Goal: Find specific page/section: Find specific page/section

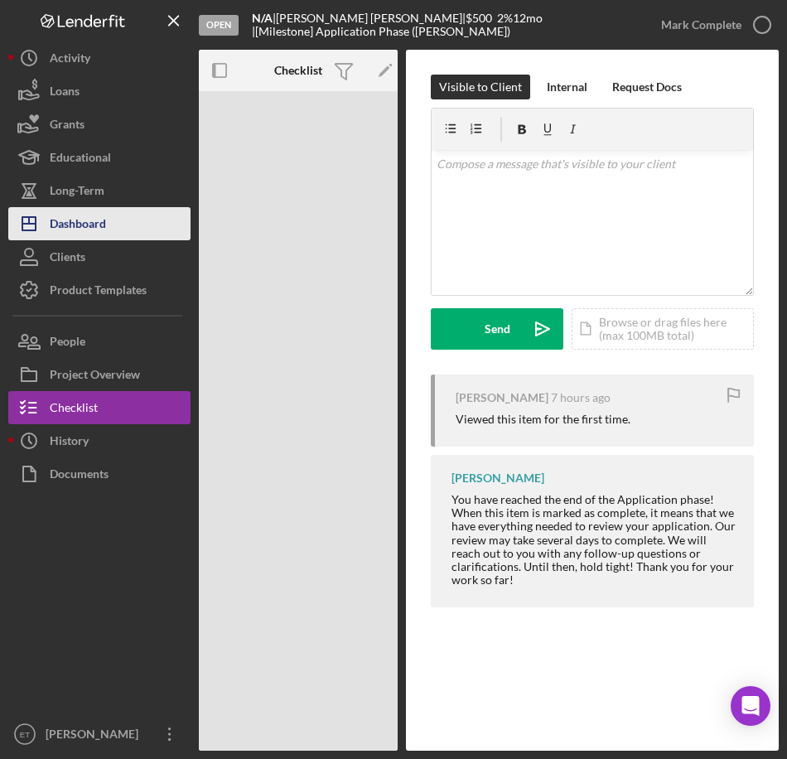
click at [64, 234] on div "Dashboard" at bounding box center [78, 225] width 56 height 37
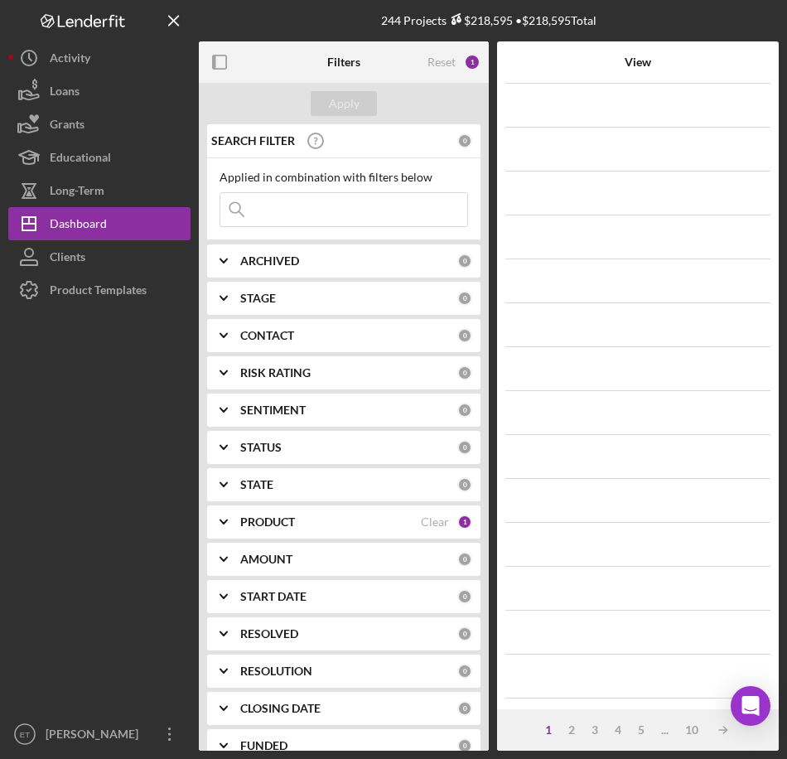
click at [276, 211] on input at bounding box center [343, 209] width 247 height 33
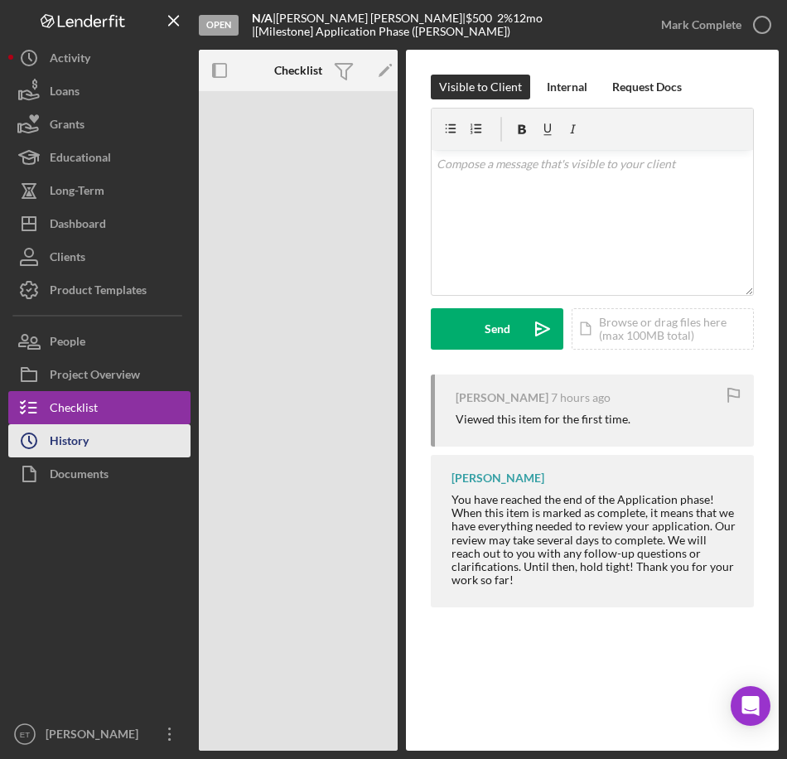
click at [86, 451] on div "History" at bounding box center [69, 442] width 39 height 37
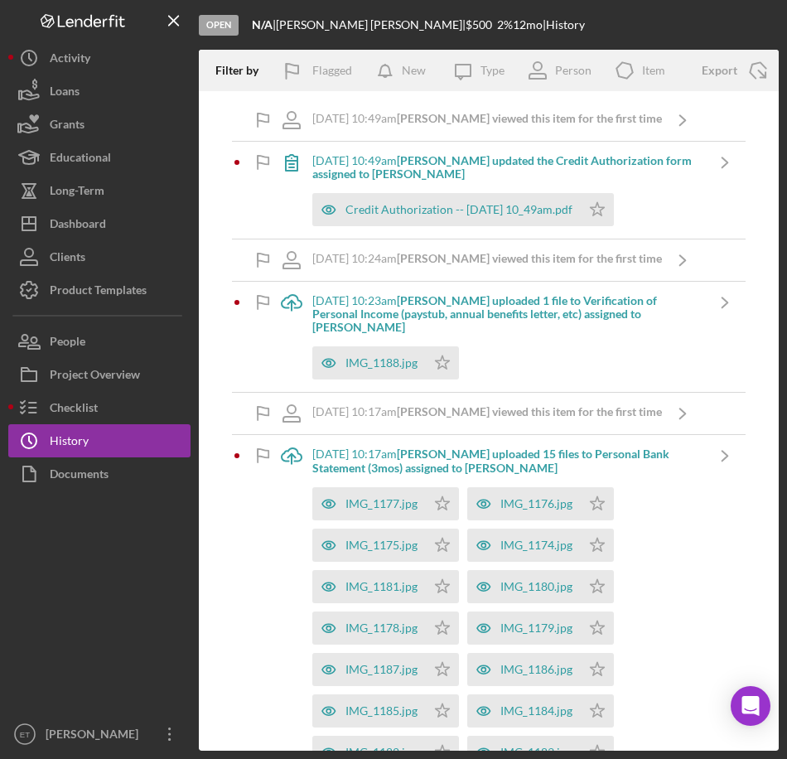
click at [647, 169] on div "[DATE] 10:49am [PERSON_NAME] updated the Credit Authorization form assigned to …" at bounding box center [508, 167] width 392 height 27
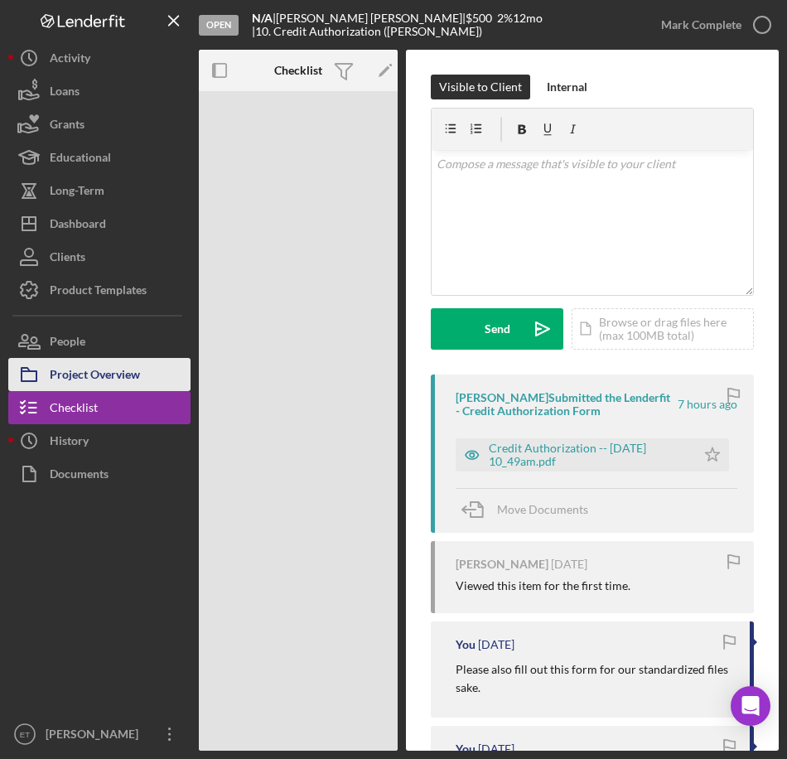
click at [94, 374] on div "Project Overview" at bounding box center [95, 376] width 90 height 37
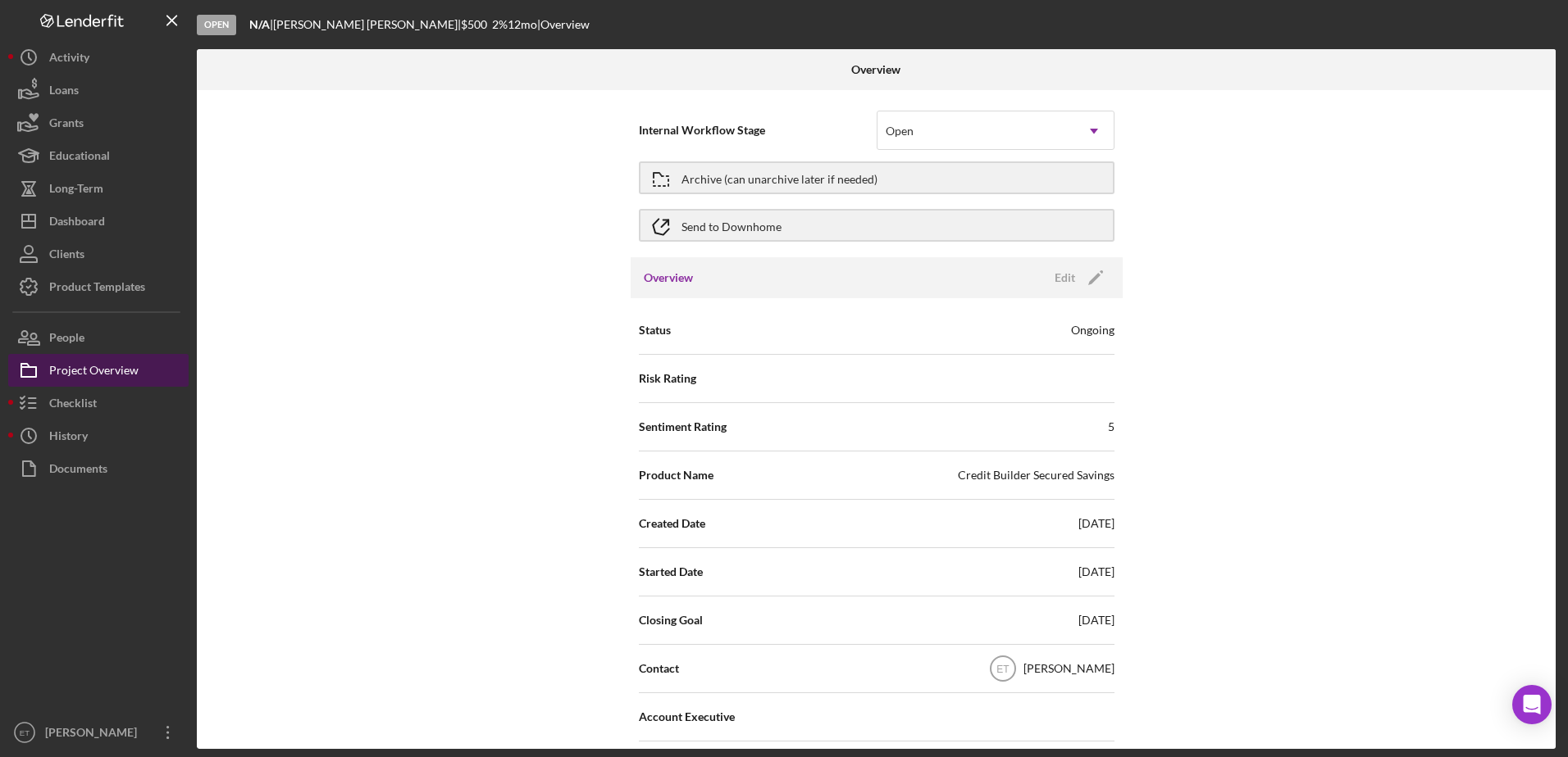
click at [66, 365] on div "Project Overview" at bounding box center [94, 372] width 89 height 37
click at [74, 397] on div "Checklist" at bounding box center [73, 405] width 48 height 37
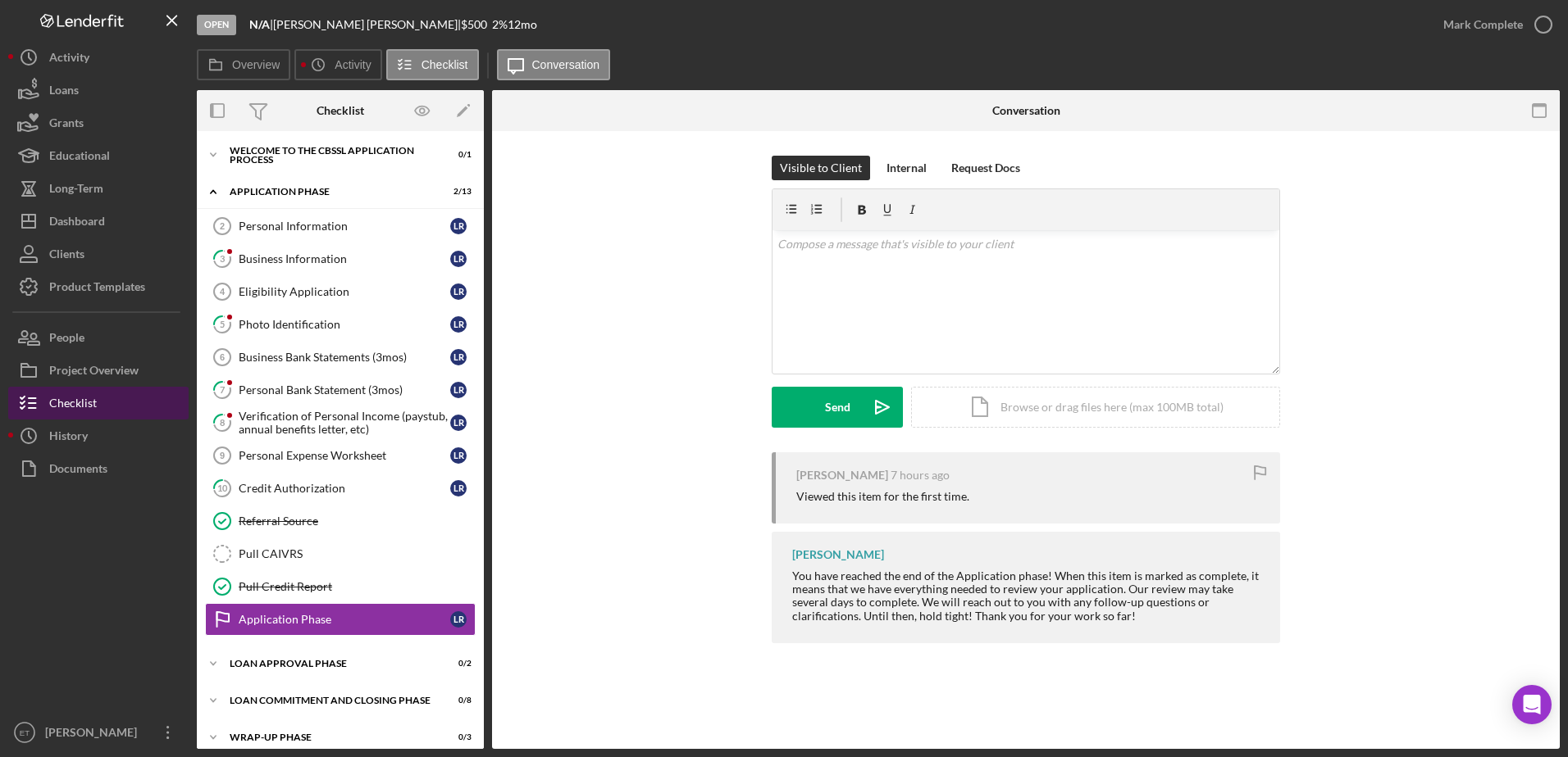
scroll to position [12, 0]
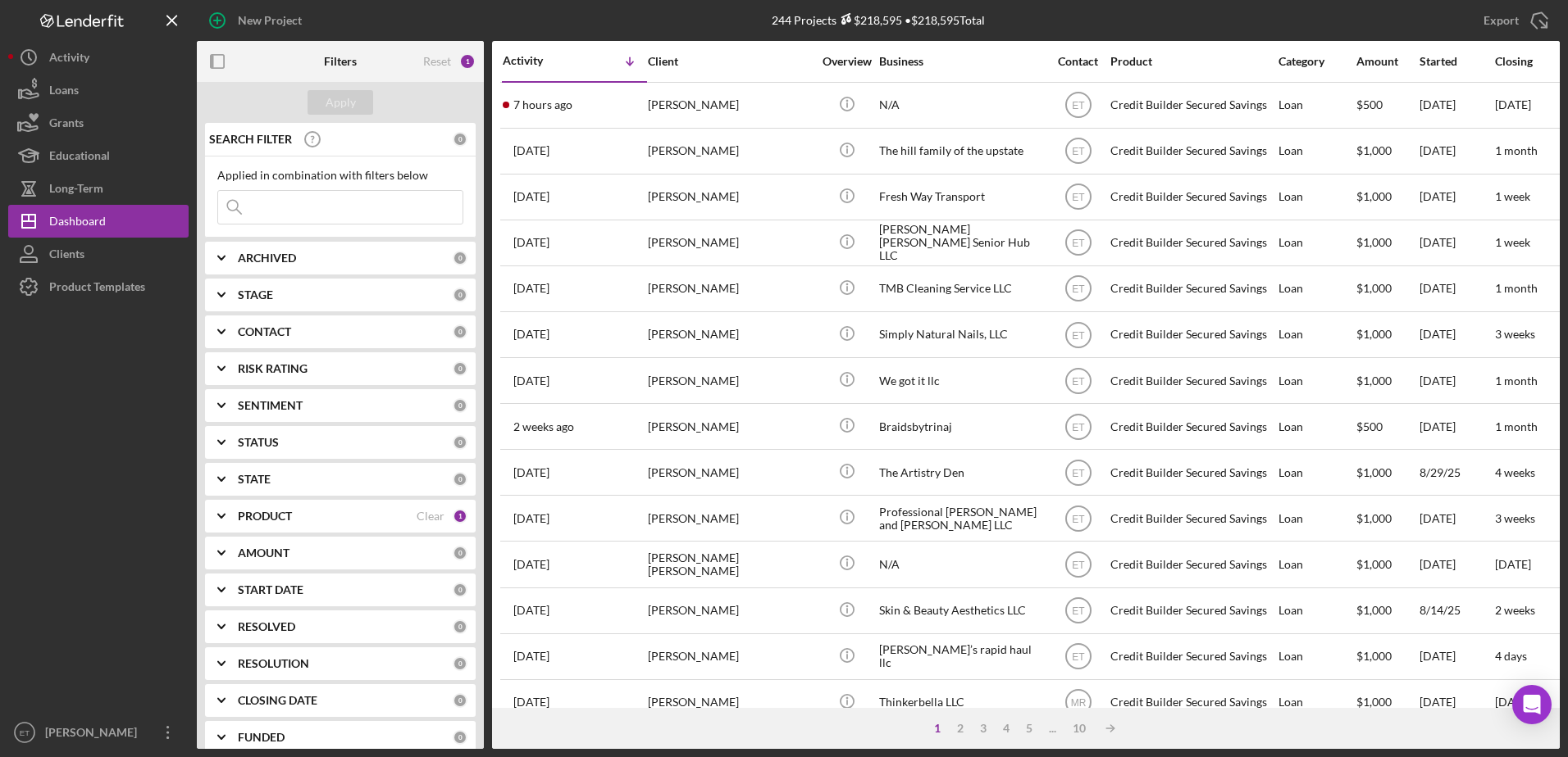
click at [294, 205] on input at bounding box center [340, 207] width 245 height 33
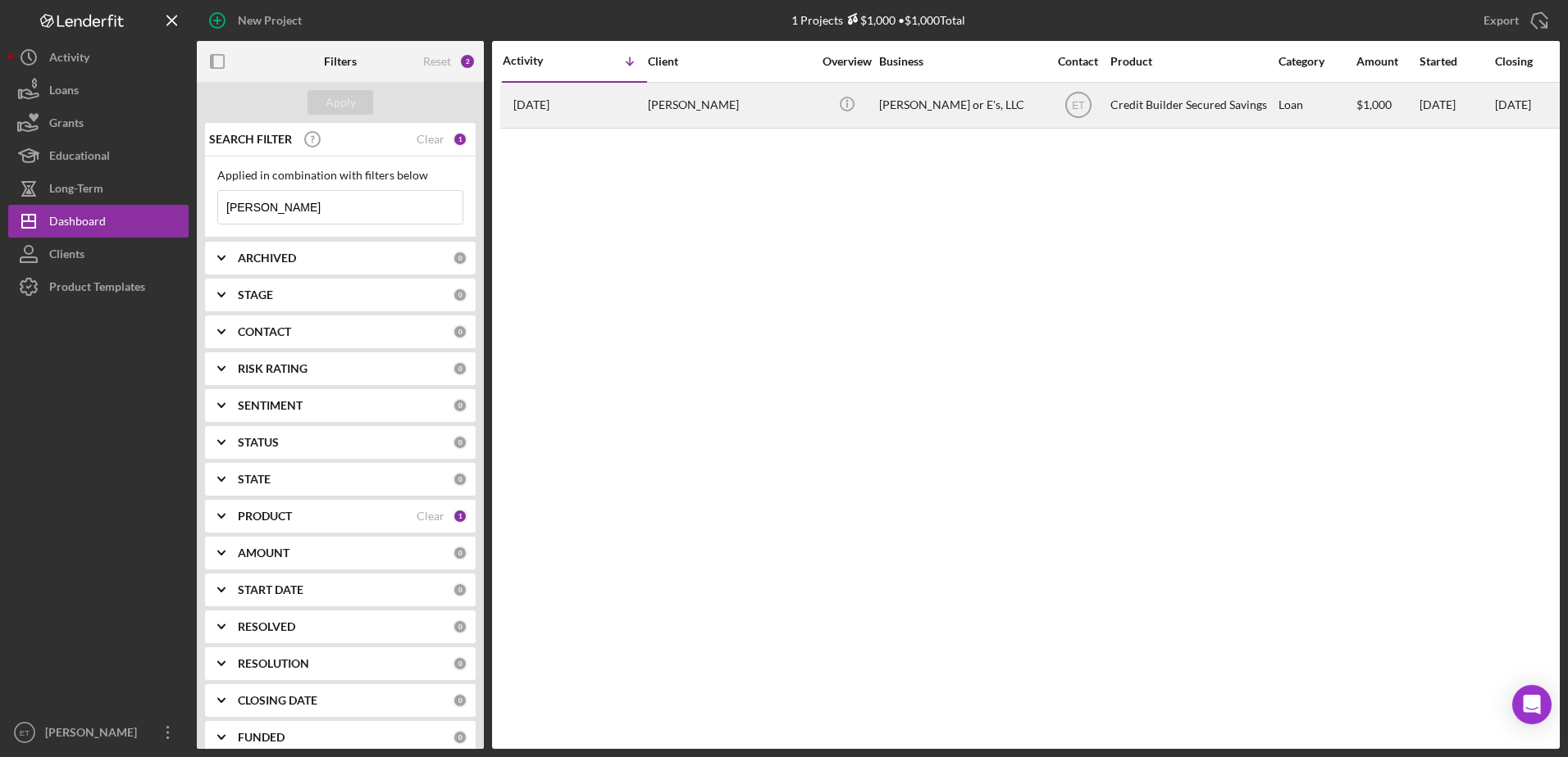
type input "Lorenzo Edwards"
click at [747, 126] on div "Lorenzo Edwards" at bounding box center [730, 105] width 164 height 44
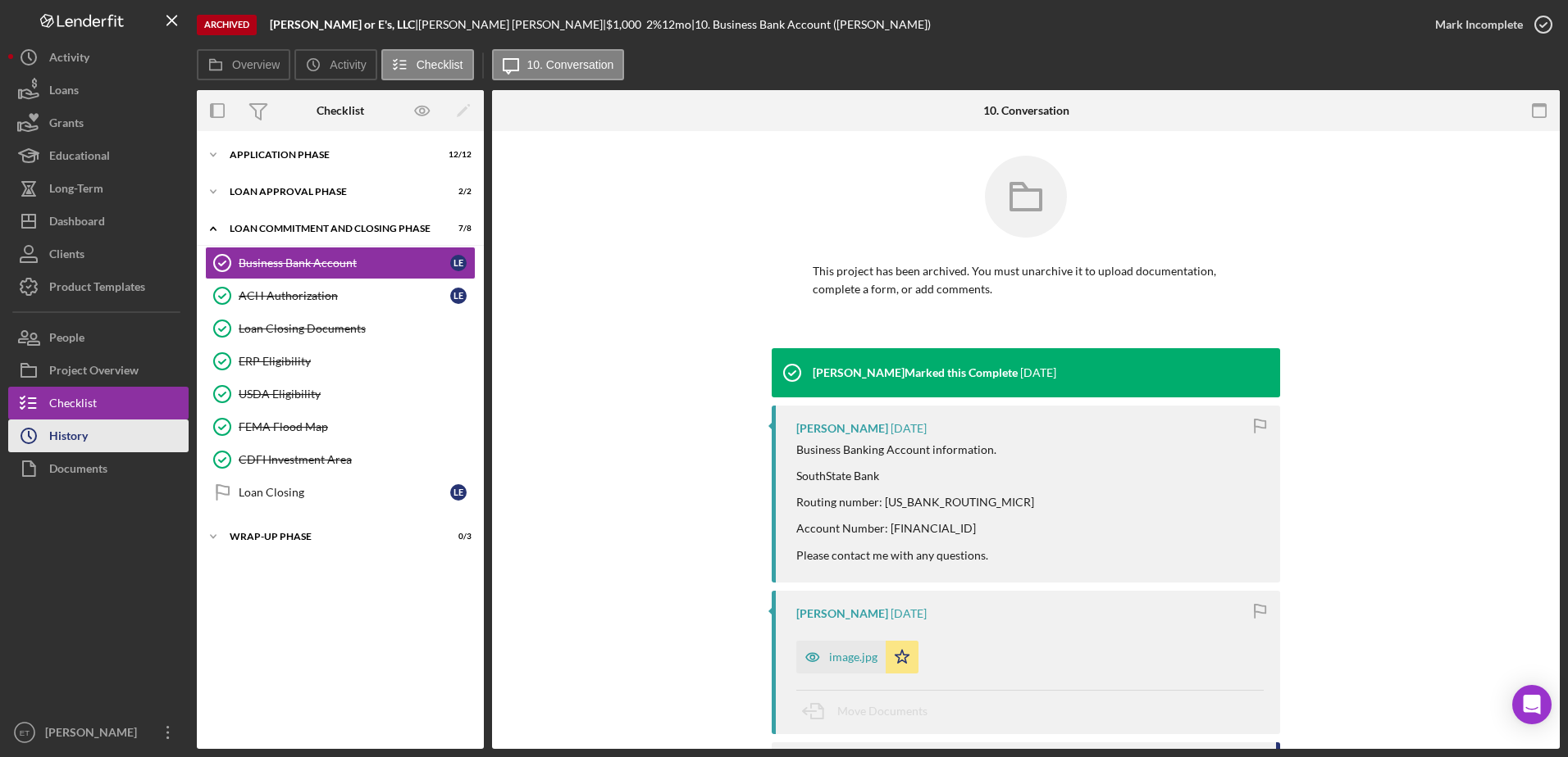
click at [75, 440] on div "History" at bounding box center [68, 437] width 39 height 37
